Goal: Navigation & Orientation: Find specific page/section

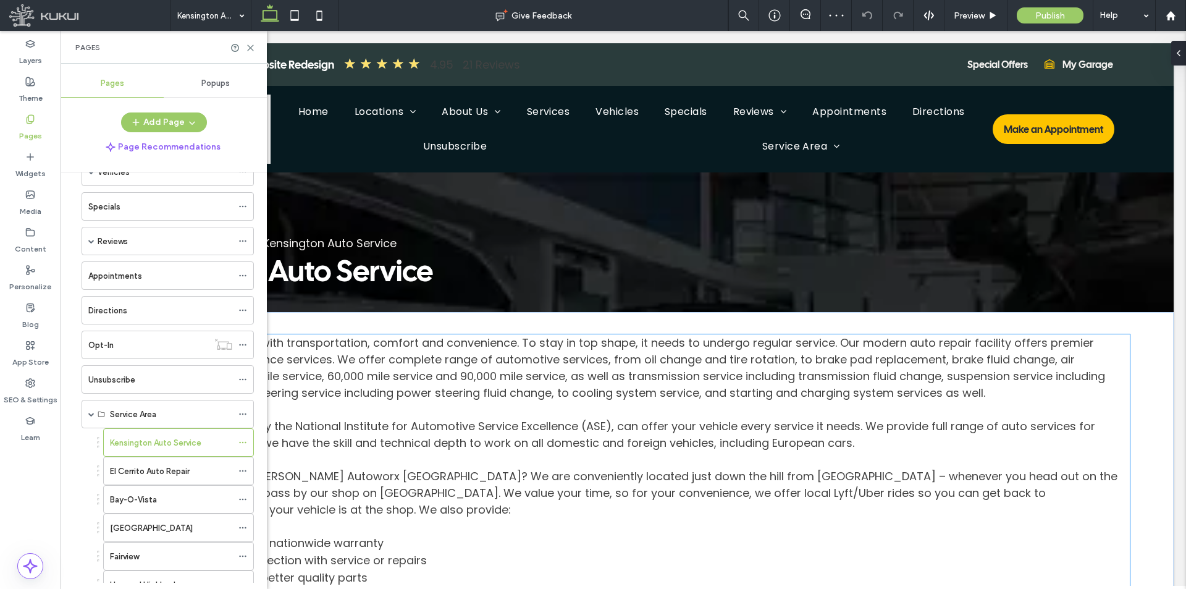
scroll to position [247, 0]
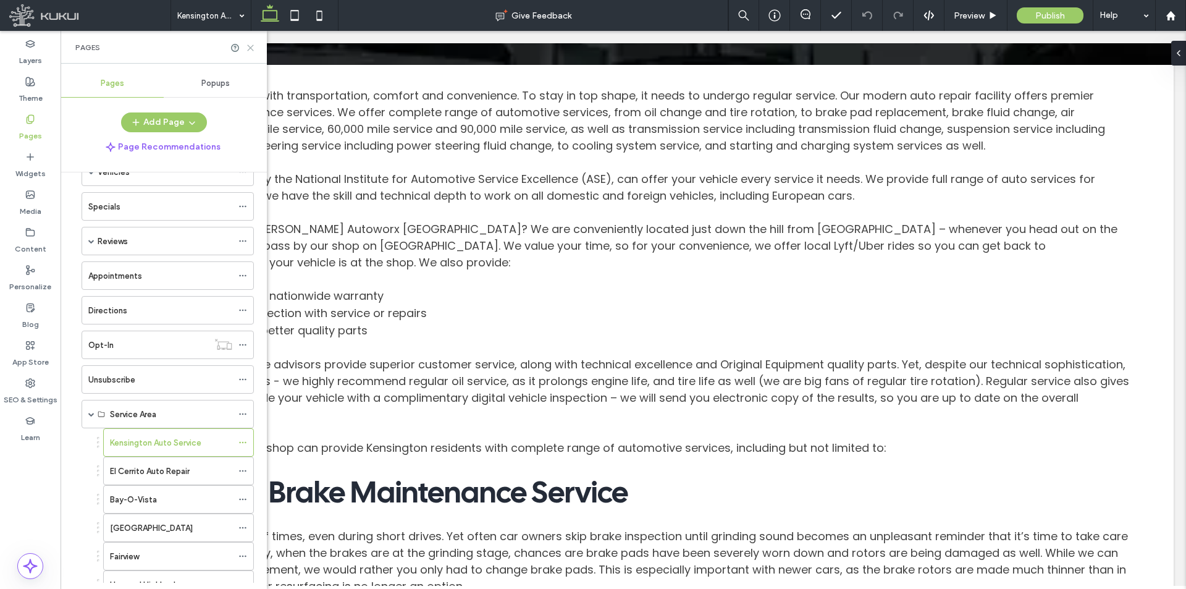
click at [251, 49] on icon at bounding box center [250, 47] width 9 height 9
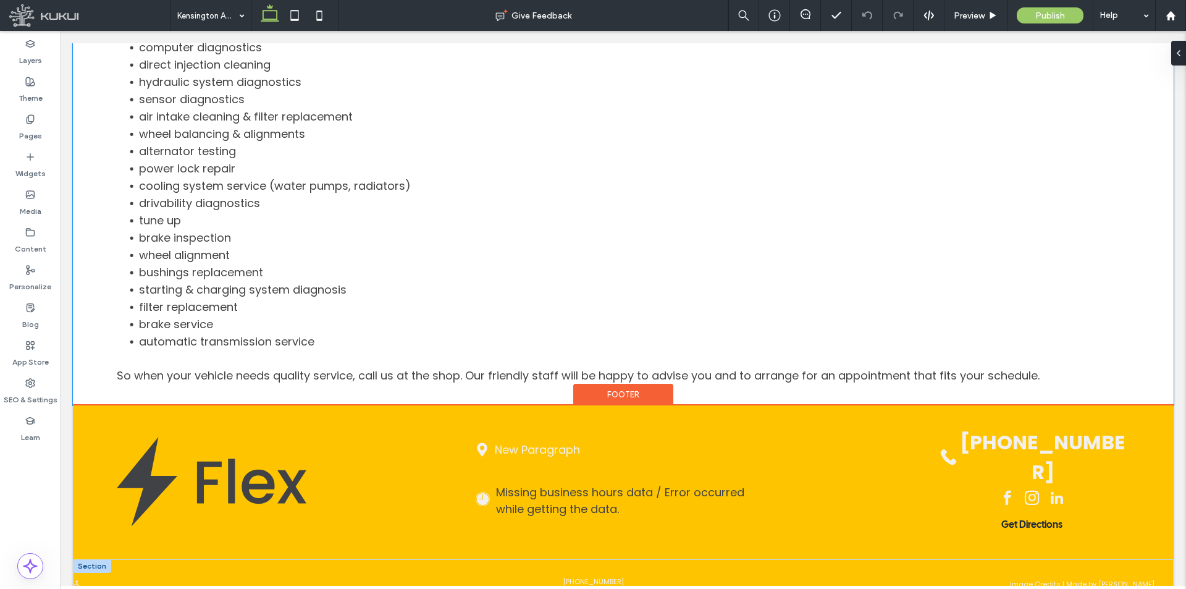
scroll to position [1556, 0]
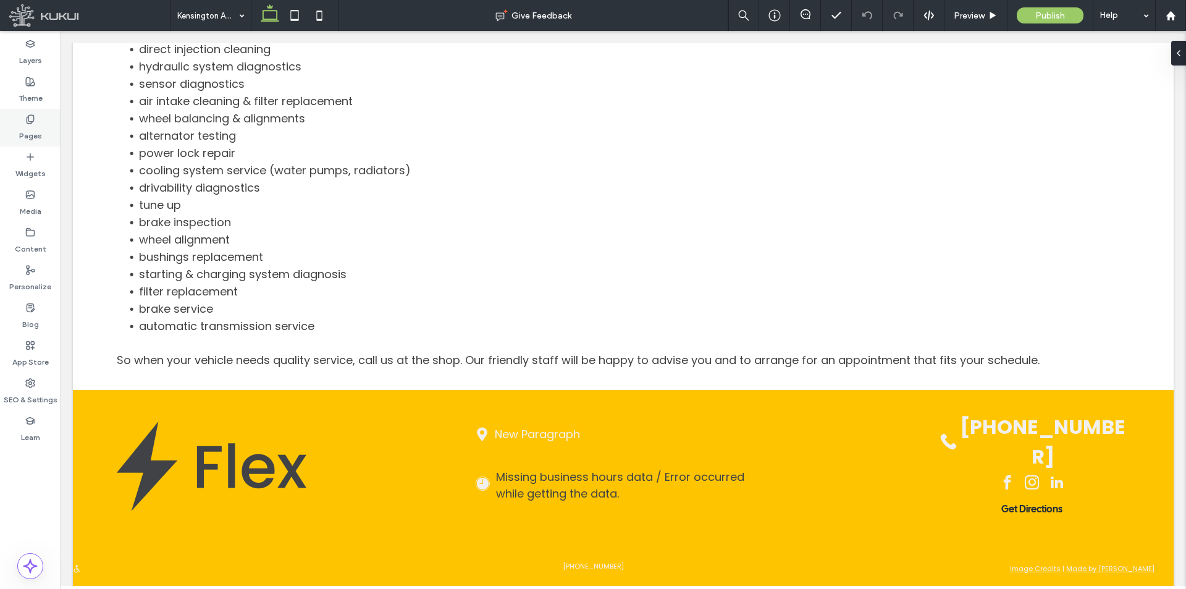
drag, startPoint x: 19, startPoint y: 133, endPoint x: 20, endPoint y: 139, distance: 6.3
click at [19, 133] on div "Pages" at bounding box center [30, 128] width 61 height 38
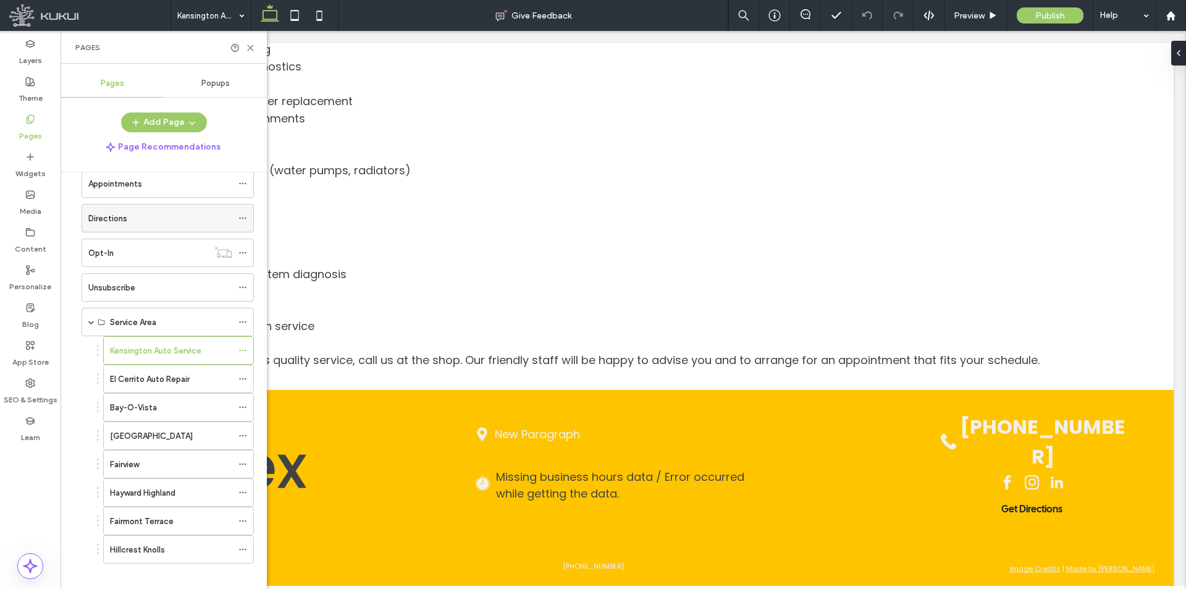
scroll to position [278, 0]
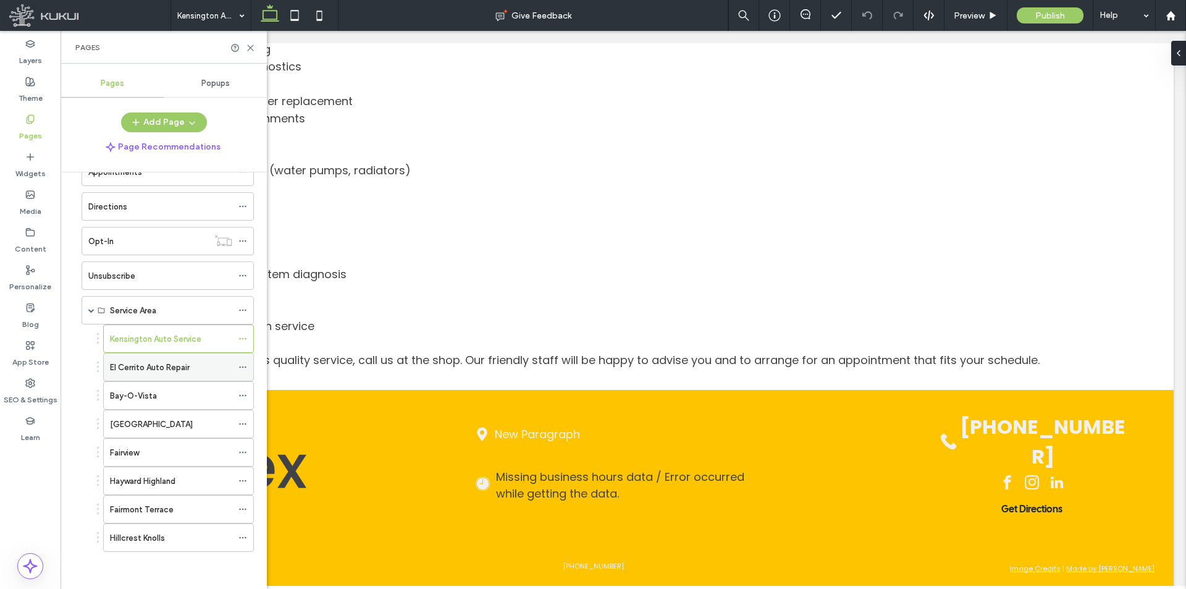
click at [138, 366] on label "El Cerrito Auto Repair" at bounding box center [150, 368] width 80 height 22
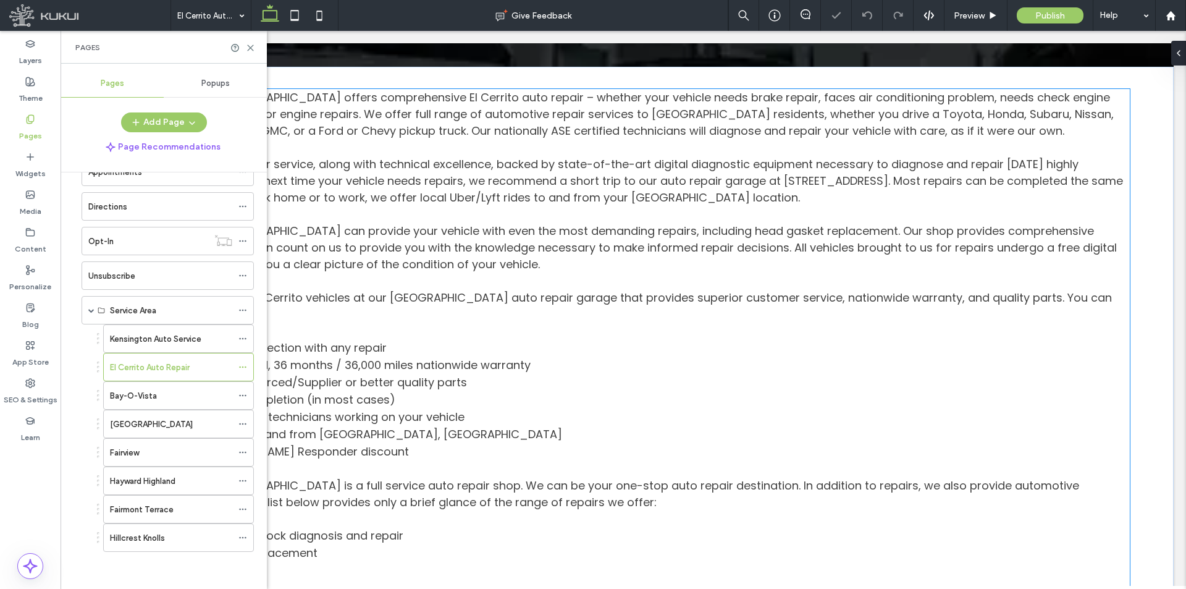
scroll to position [247, 0]
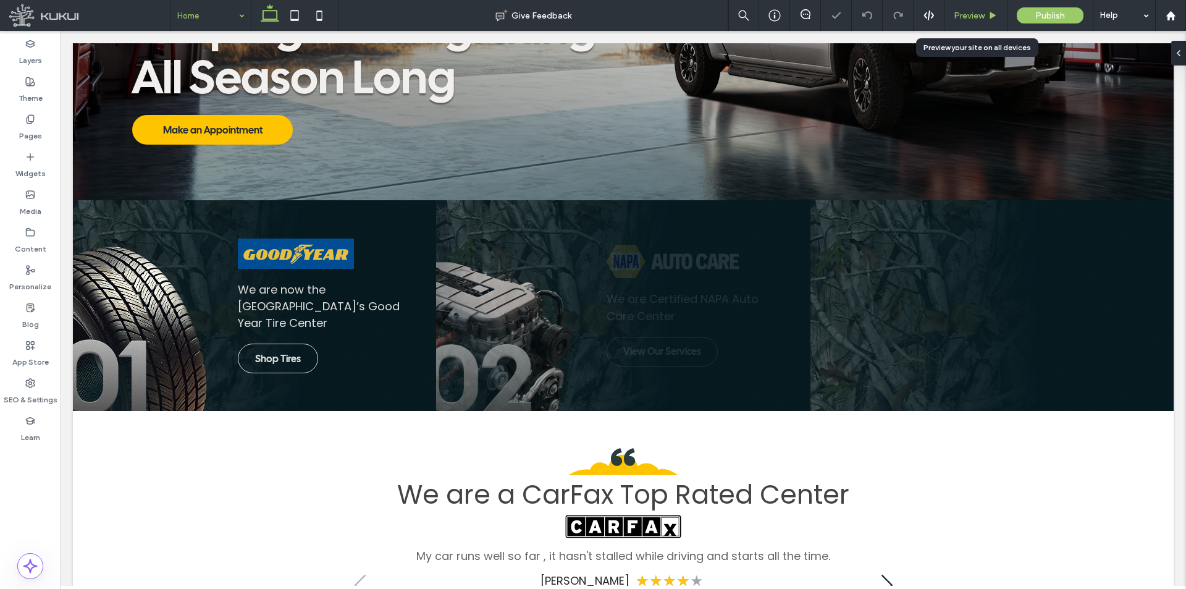
click at [976, 20] on span "Preview" at bounding box center [969, 16] width 31 height 11
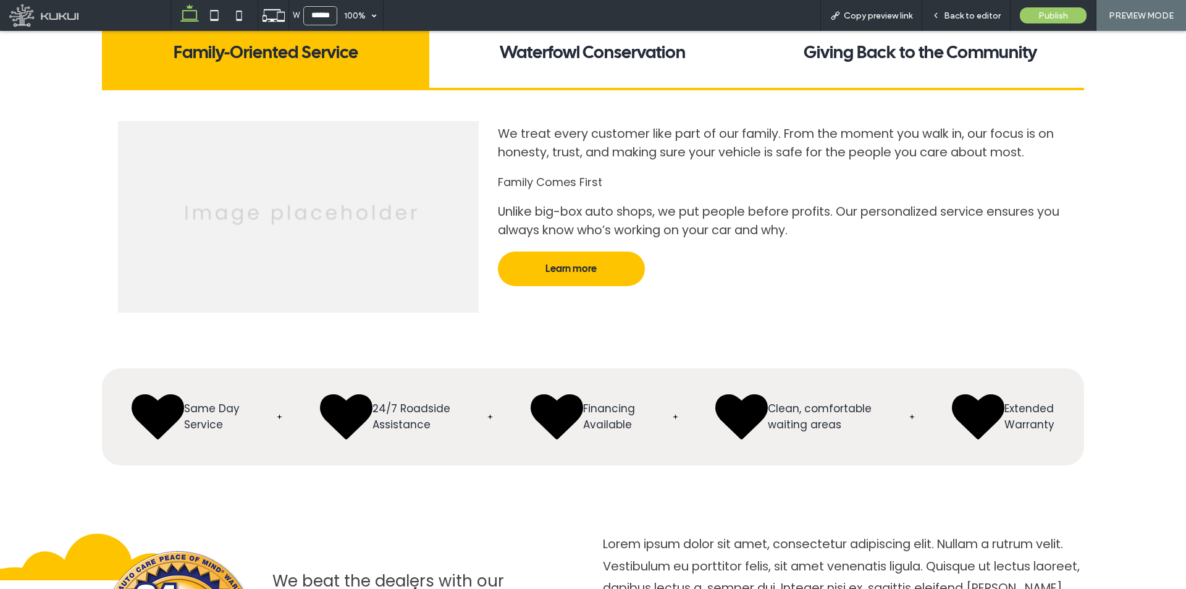
scroll to position [2768, 0]
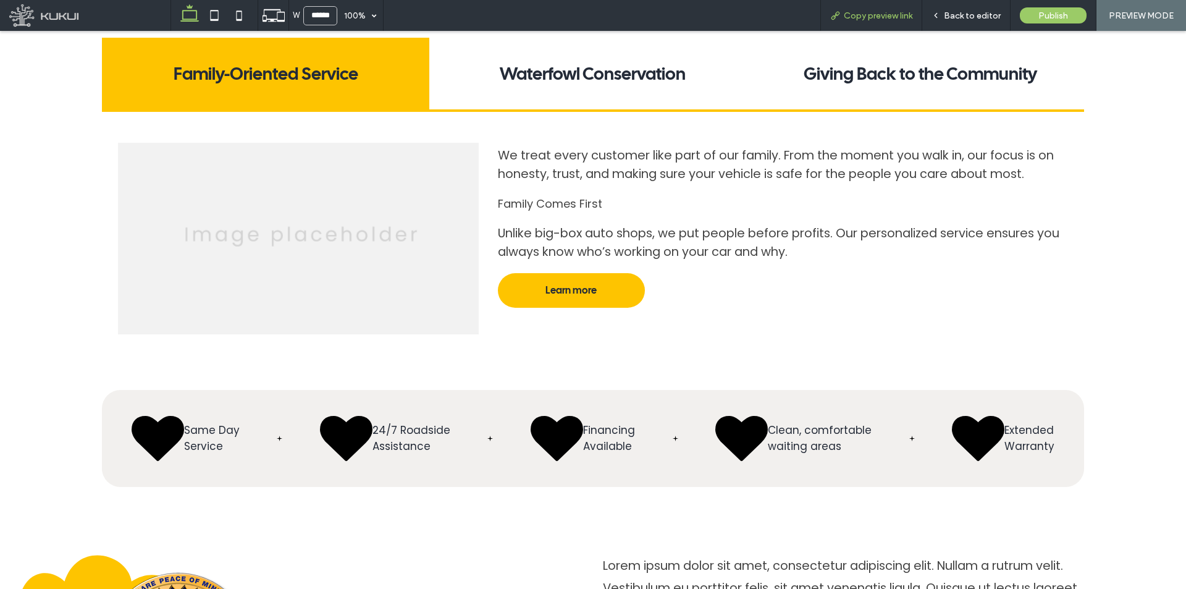
click at [887, 14] on span "Copy preview link" at bounding box center [878, 16] width 69 height 11
